Goal: Transaction & Acquisition: Purchase product/service

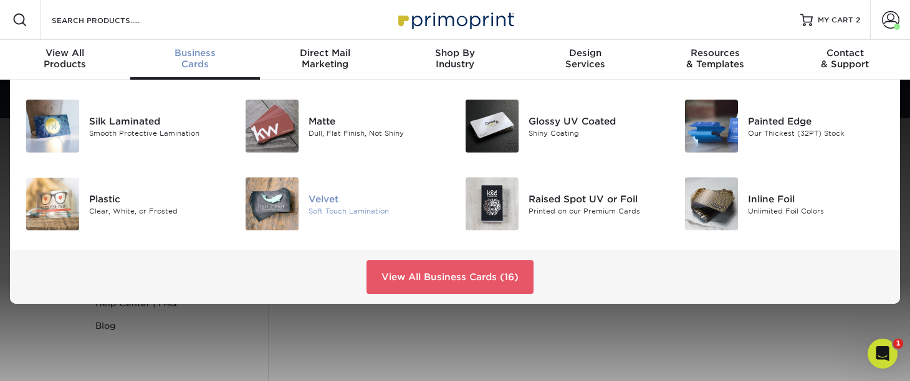
click at [293, 191] on img at bounding box center [271, 204] width 53 height 53
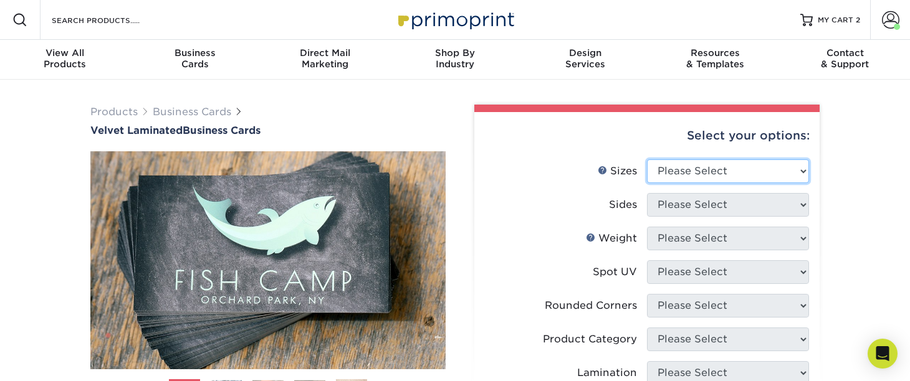
click at [715, 176] on select "Please Select 1.5" x 3.5" - Mini 1.75" x 3.5" - Mini 2" x 2" - Square 2" x 3" -…" at bounding box center [728, 171] width 162 height 24
select select "2.00x3.50"
click at [647, 159] on select "Please Select 1.5" x 3.5" - Mini 1.75" x 3.5" - Mini 2" x 2" - Square 2" x 3" -…" at bounding box center [728, 171] width 162 height 24
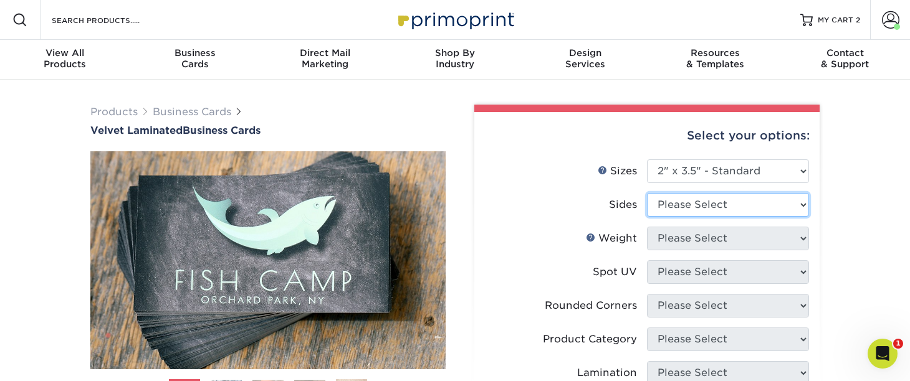
click at [719, 206] on select "Please Select Print Both Sides Print Front Only" at bounding box center [728, 205] width 162 height 24
select select "13abbda7-1d64-4f25-8bb2-c179b224825d"
click at [647, 193] on select "Please Select Print Both Sides Print Front Only" at bounding box center [728, 205] width 162 height 24
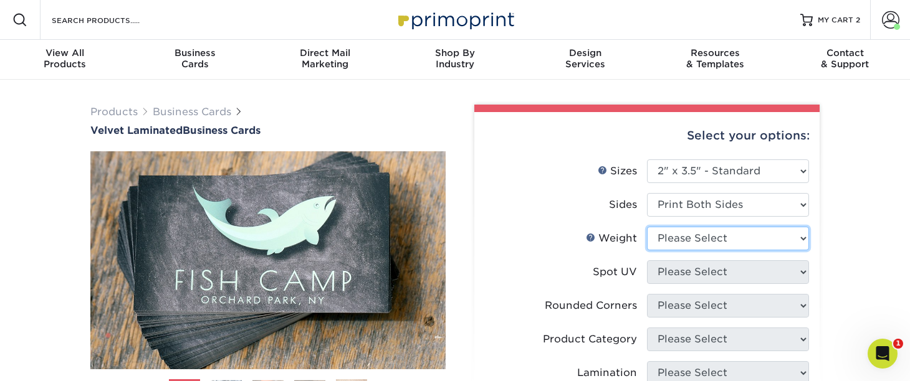
click at [721, 240] on select "Please Select 16PT" at bounding box center [728, 239] width 162 height 24
select select "16PT"
click at [647, 227] on select "Please Select 16PT" at bounding box center [728, 239] width 162 height 24
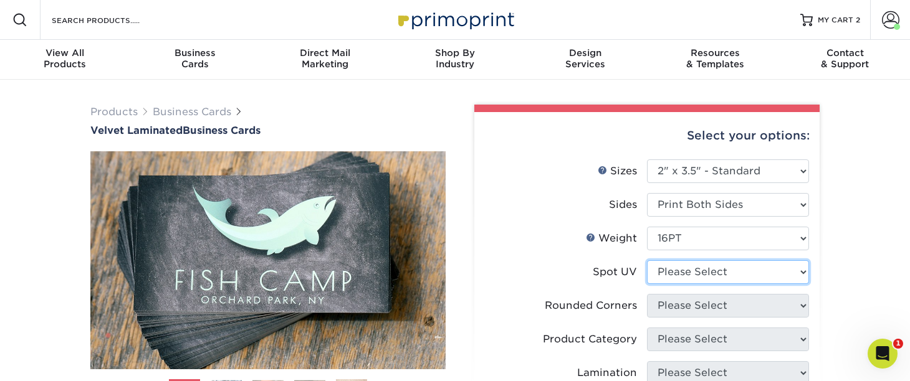
click at [694, 280] on select "Please Select No Spot UV Front and Back (Both Sides) Front Only Back Only" at bounding box center [728, 272] width 162 height 24
select select "3"
click at [647, 260] on select "Please Select No Spot UV Front and Back (Both Sides) Front Only Back Only" at bounding box center [728, 272] width 162 height 24
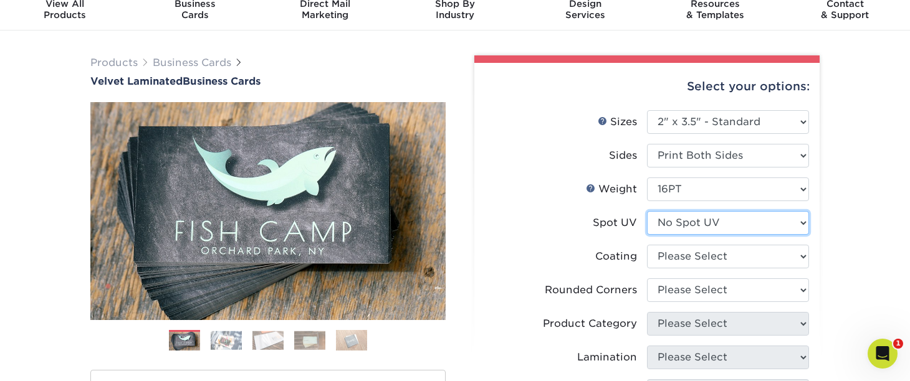
scroll to position [52, 0]
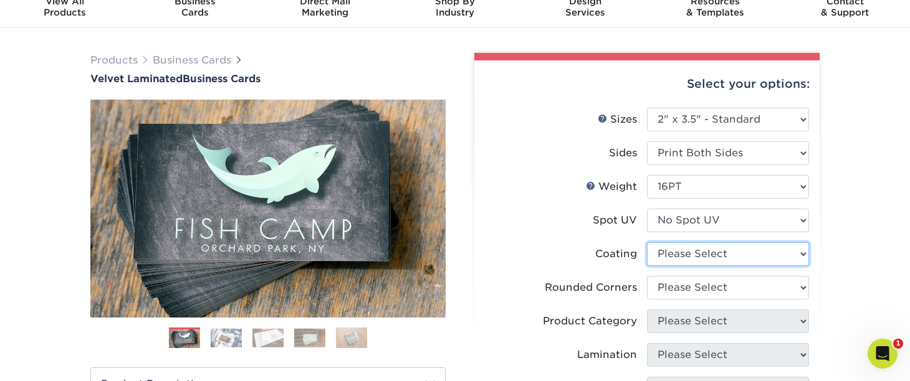
click at [707, 254] on select at bounding box center [728, 254] width 162 height 24
select select "3e7618de-abca-4bda-9f97-8b9129e913d8"
click at [647, 242] on select at bounding box center [728, 254] width 162 height 24
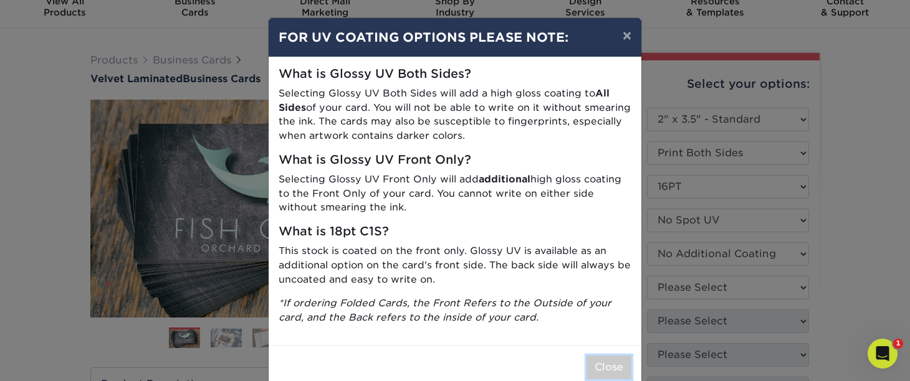
drag, startPoint x: 615, startPoint y: 366, endPoint x: 626, endPoint y: 366, distance: 10.6
click at [615, 366] on button "Close" at bounding box center [608, 368] width 45 height 24
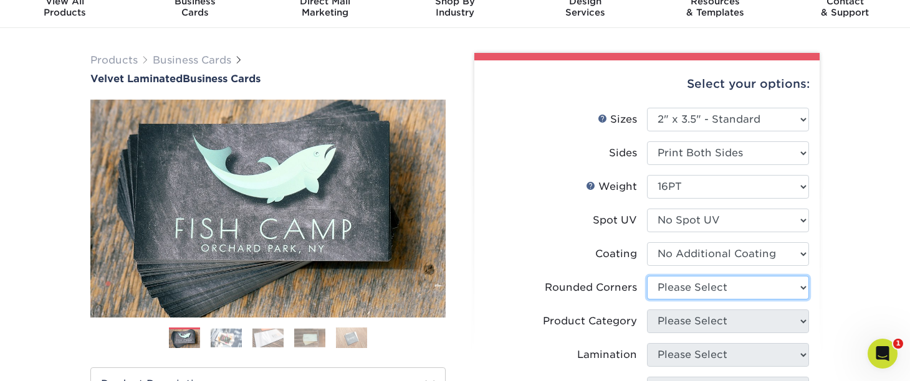
click at [726, 287] on select "Please Select Yes - Round 2 Corners Yes - Round 4 Corners No" at bounding box center [728, 288] width 162 height 24
select select "0"
click at [647, 276] on select "Please Select Yes - Round 2 Corners Yes - Round 4 Corners No" at bounding box center [728, 288] width 162 height 24
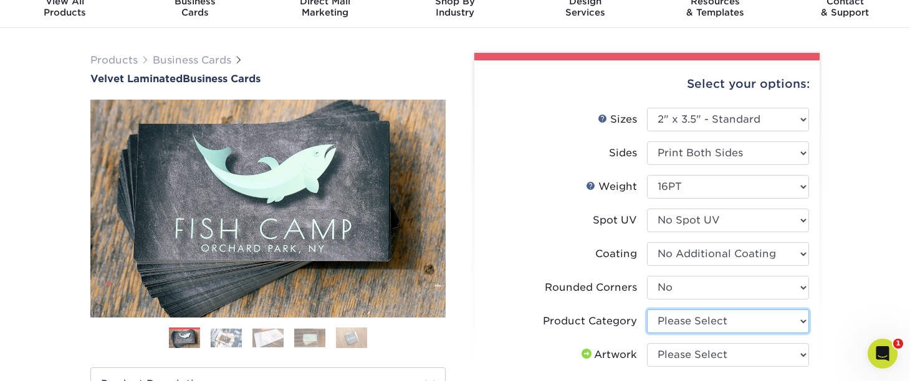
click at [738, 323] on select "Please Select Business Cards" at bounding box center [728, 322] width 162 height 24
select select "3b5148f1-0588-4f88-a218-97bcfdce65c1"
click at [647, 310] on select "Please Select Business Cards" at bounding box center [728, 322] width 162 height 24
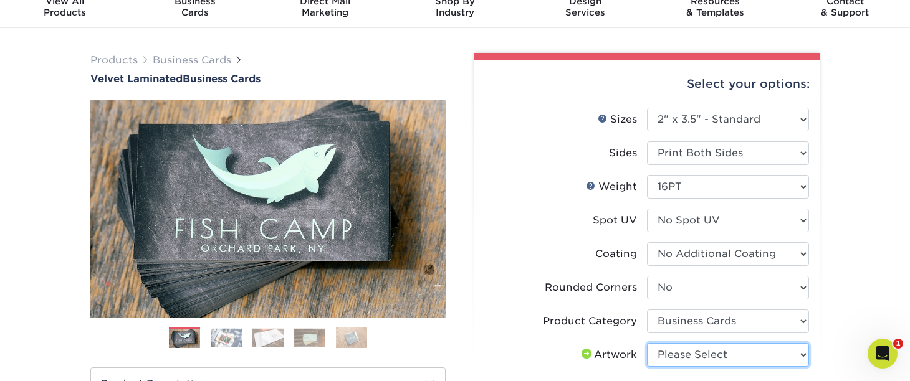
click at [736, 352] on select "Please Select I will upload files I need a design - $100" at bounding box center [728, 355] width 162 height 24
select select "upload"
click at [647, 343] on select "Please Select I will upload files I need a design - $100" at bounding box center [728, 355] width 162 height 24
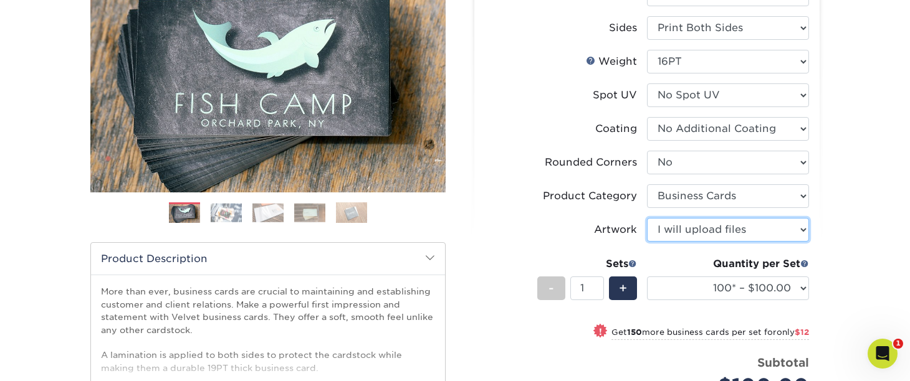
scroll to position [178, 0]
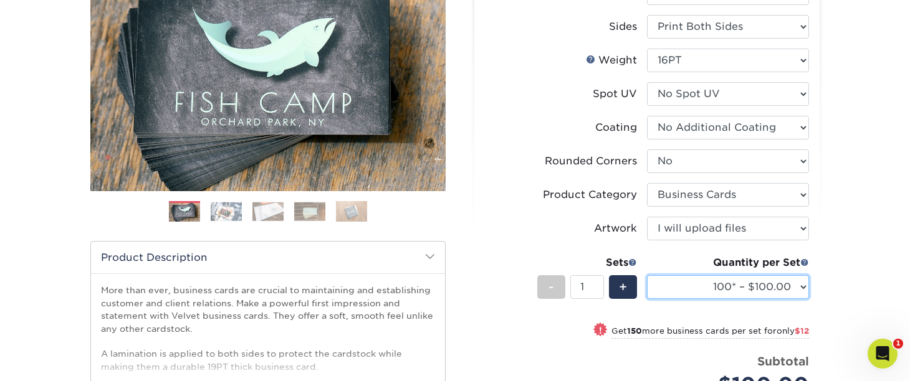
click at [808, 286] on select "100* – $100.00 250* – $112.00 500 – $120.00 1000 – $156.00 2500 – $307.00 5000 …" at bounding box center [728, 287] width 162 height 24
